Goal: Task Accomplishment & Management: Manage account settings

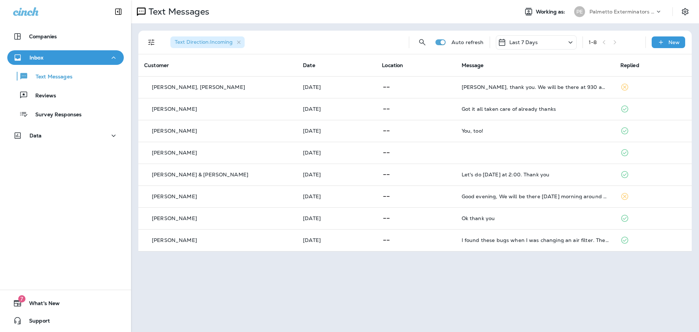
click at [663, 11] on div at bounding box center [662, 13] width 14 height 11
click at [660, 11] on icon at bounding box center [663, 9] width 7 height 7
click at [658, 11] on icon at bounding box center [658, 11] width 7 height 7
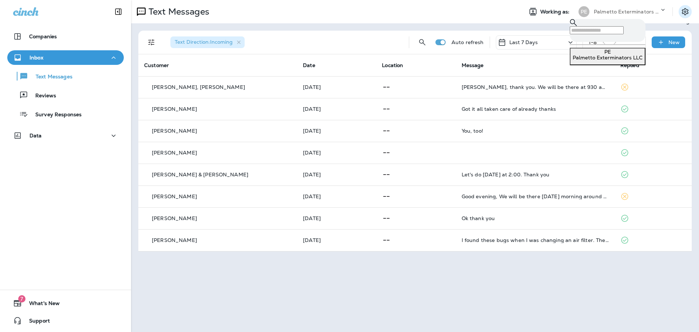
click at [684, 14] on icon "Settings" at bounding box center [685, 11] width 9 height 9
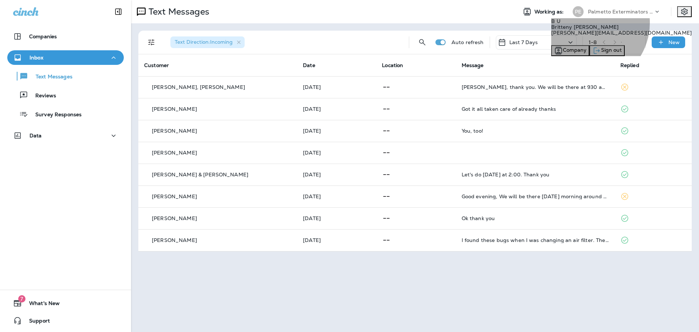
click at [622, 55] on div "Sign out" at bounding box center [607, 50] width 29 height 9
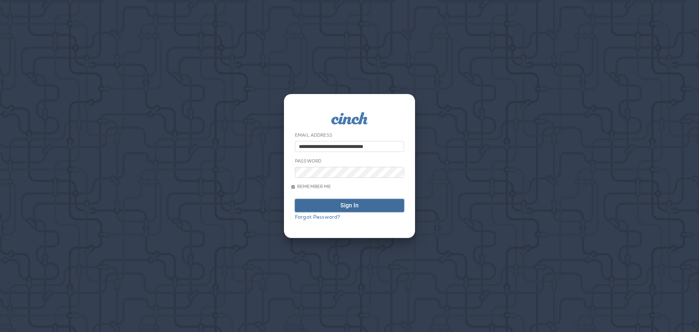
click at [310, 205] on span "Sign In" at bounding box center [349, 205] width 101 height 6
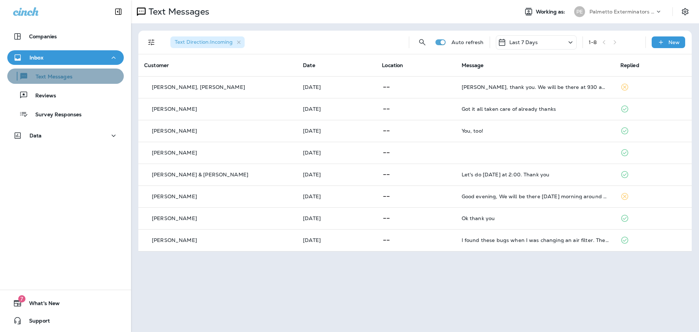
click at [66, 81] on div "Text Messages" at bounding box center [41, 76] width 62 height 11
